Goal: Task Accomplishment & Management: Manage account settings

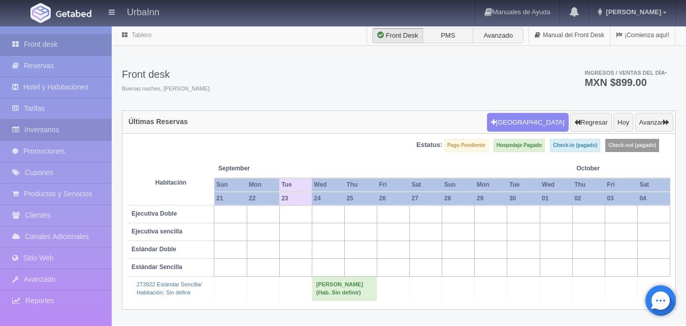
click at [75, 129] on link "Inventarios" at bounding box center [56, 129] width 112 height 21
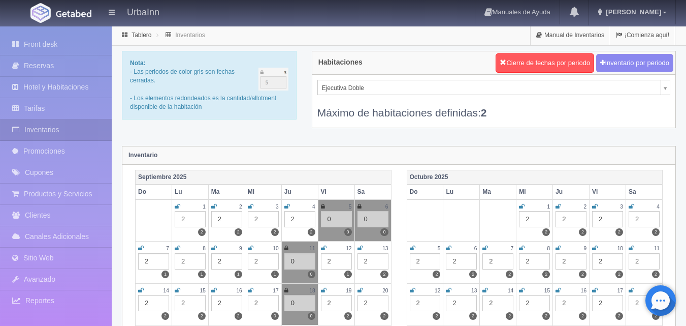
scroll to position [34, 0]
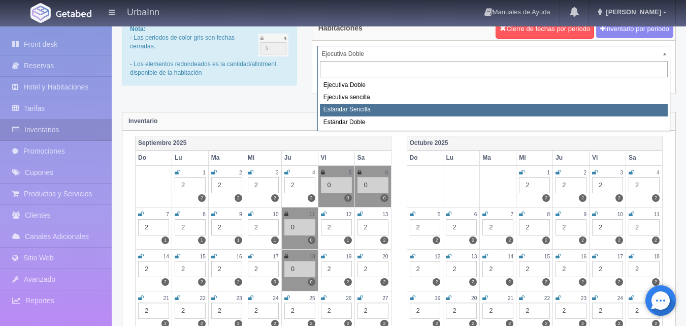
select select "1739"
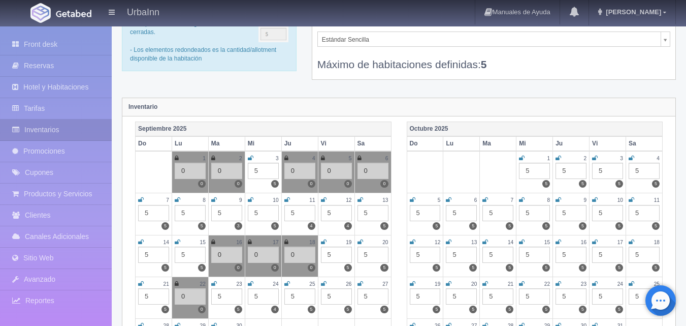
scroll to position [68, 0]
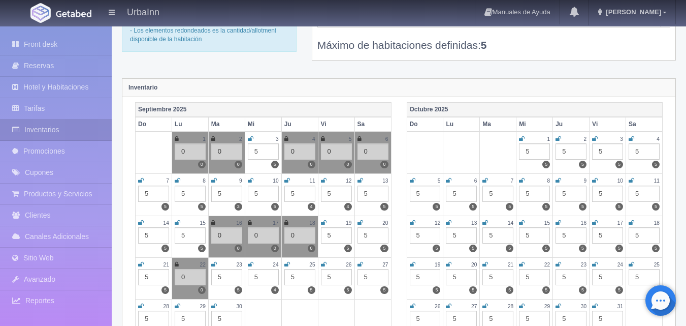
click at [213, 267] on icon at bounding box center [214, 264] width 6 height 6
click at [226, 277] on div "5" at bounding box center [226, 277] width 31 height 16
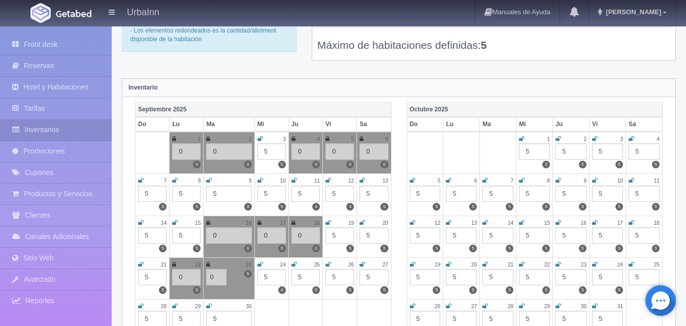
type input "0"
click at [399, 298] on div "Octubre 2025 Do Lu Ma Mi Ju Vi Sa 1 5 5 2 5 5 3 5 5 4 5 5 5 5 5 6 5 5 7 5 5 8 5…" at bounding box center [535, 223] width 272 height 242
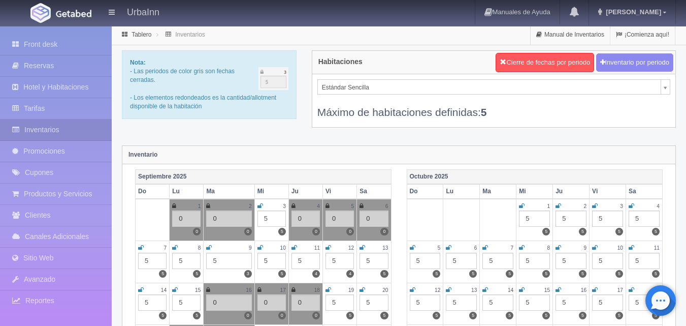
scroll to position [0, 0]
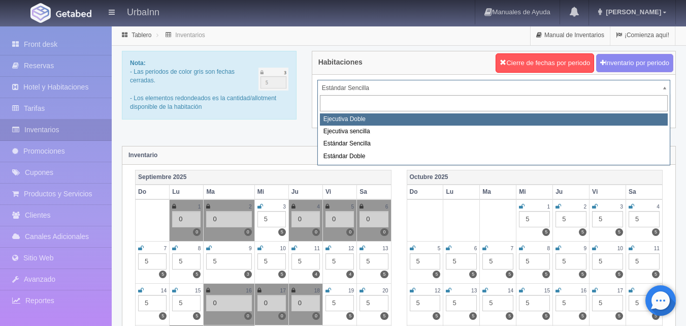
select select "1732"
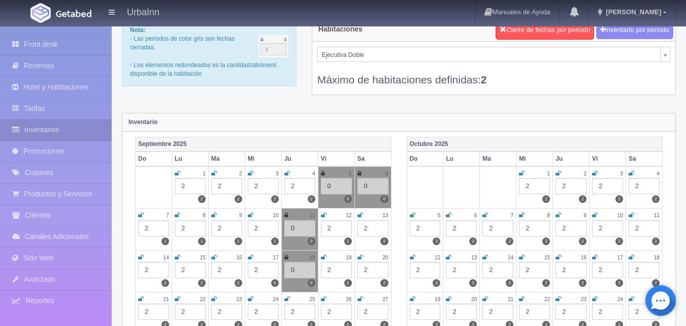
scroll to position [34, 0]
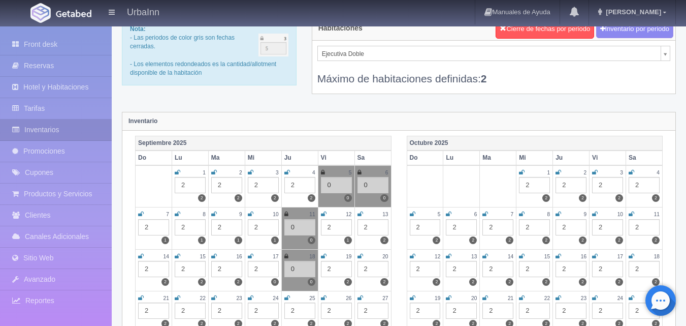
click at [216, 298] on icon at bounding box center [214, 298] width 6 height 6
click at [225, 308] on div "2" at bounding box center [226, 310] width 31 height 16
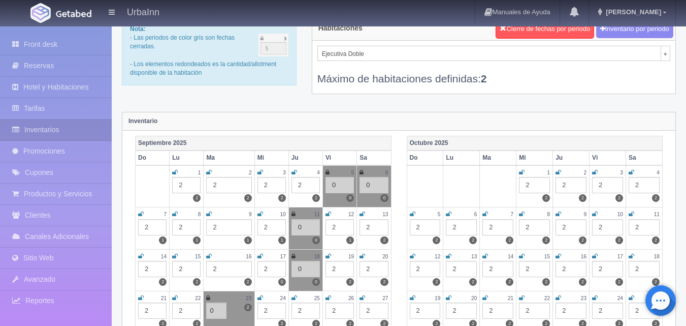
type input "0"
click at [394, 291] on div "Septiembre 2025 Do Lu Ma Mi Ju Vi Sa 1 2 2 2 2 2 3 2 2 4 2 2 5 0 0 6 0 0 7 2 1 …" at bounding box center [264, 257] width 272 height 242
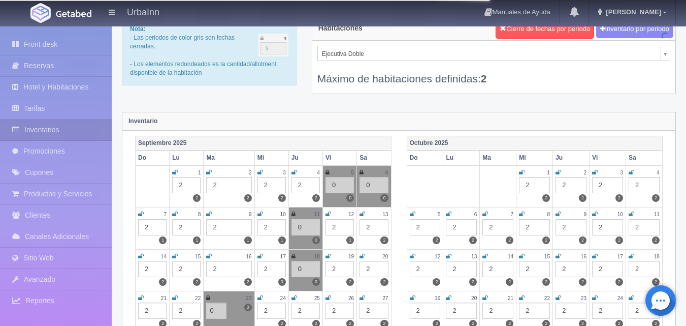
scroll to position [0, 0]
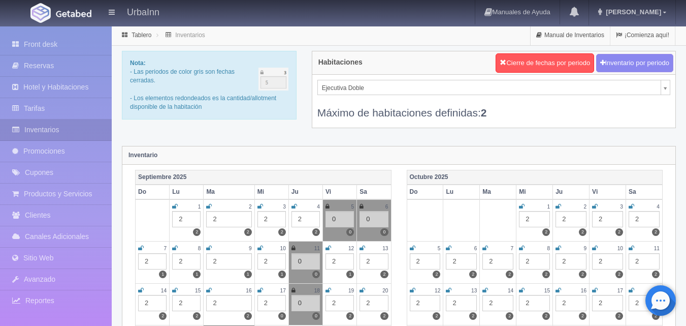
click at [666, 77] on div "Ejecutiva Doble Ejecutiva Doble Ejecutiva sencilla Estándar Sencilla Estándar D…" at bounding box center [494, 101] width 363 height 53
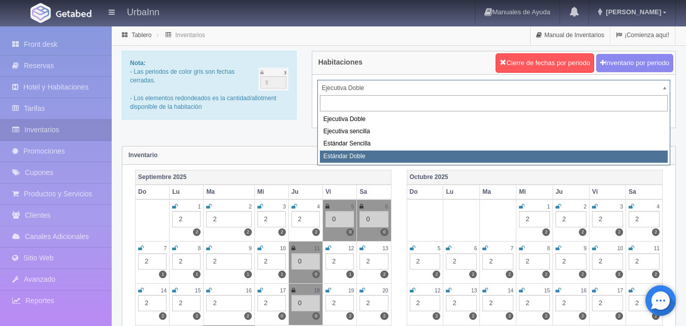
select select "1740"
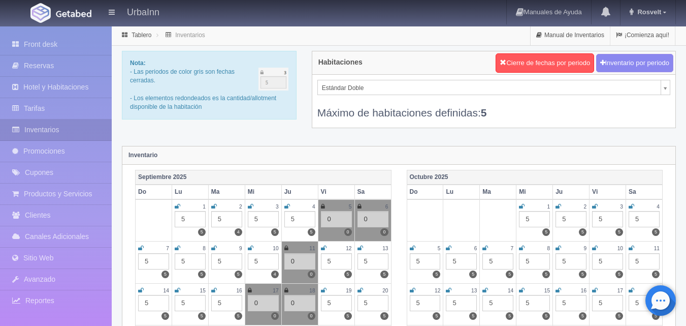
scroll to position [102, 0]
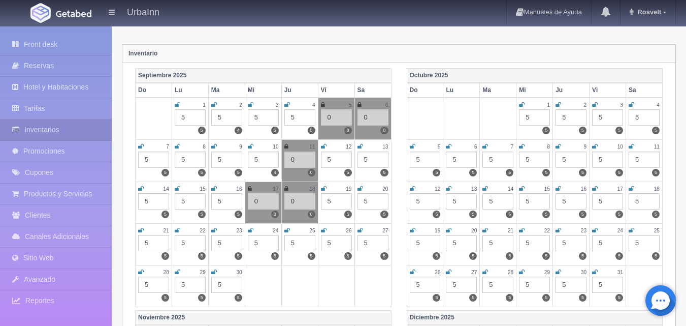
click at [212, 231] on icon at bounding box center [214, 230] width 6 height 6
click at [220, 241] on div "5" at bounding box center [226, 243] width 31 height 16
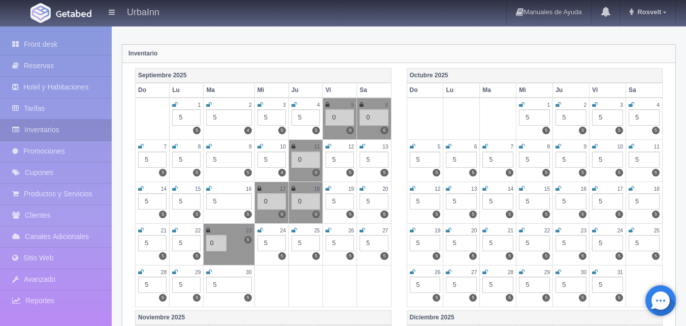
type input "0"
click at [396, 250] on div "[DATE] Do Lu Ma Mi Ju Vi Sa 1 5 5 2 5 4 3 5 5 4 5 5 5 0 0 6 0 0 7 5 5 8 5 5 9 5…" at bounding box center [264, 189] width 272 height 242
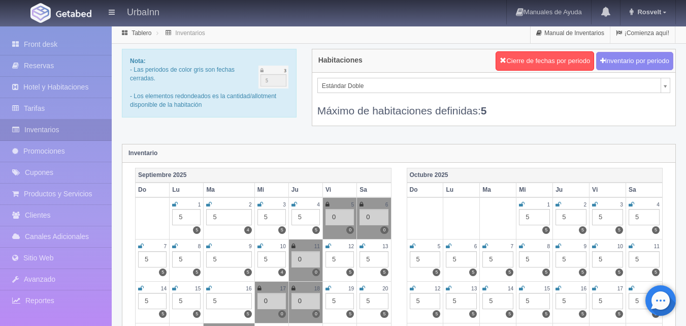
scroll to position [0, 0]
